Goal: Task Accomplishment & Management: Use online tool/utility

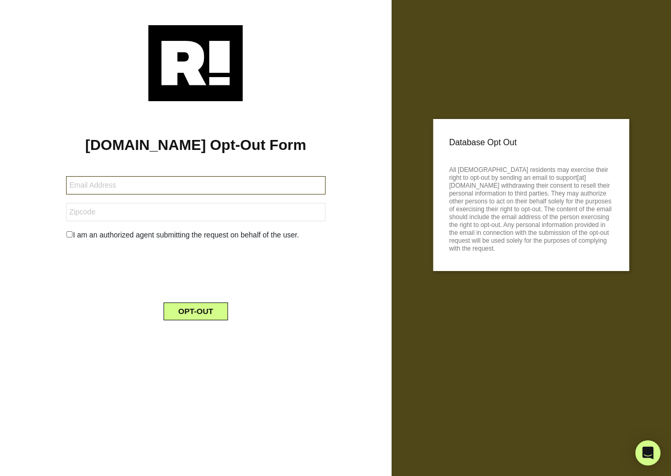
type input "cwise3295@aol.com"
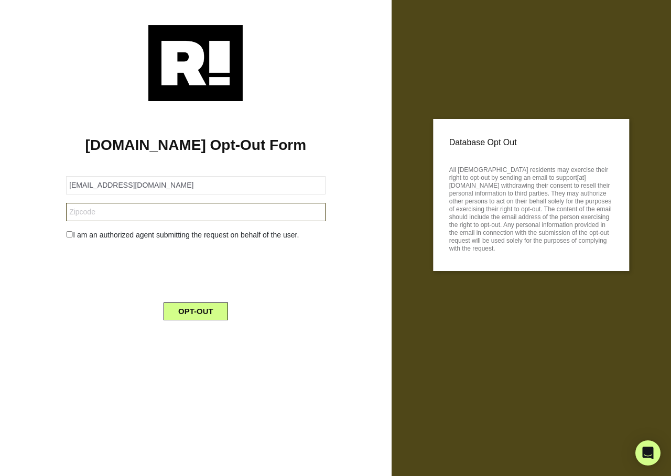
type input "45324"
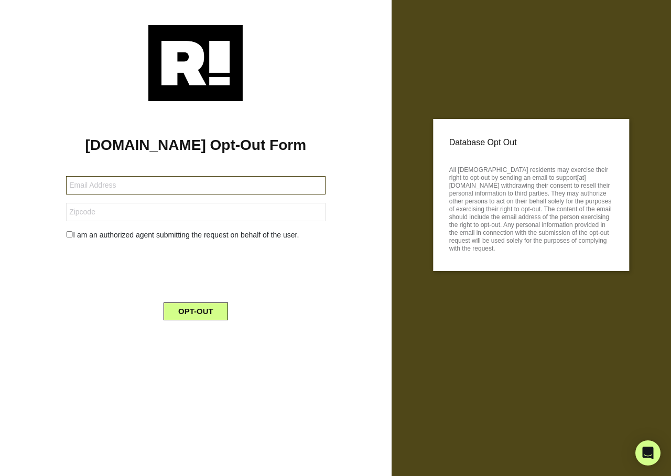
type input "khiles62@gmail.com"
type input "61554"
